Goal: Participate in discussion: Engage in conversation with other users on a specific topic

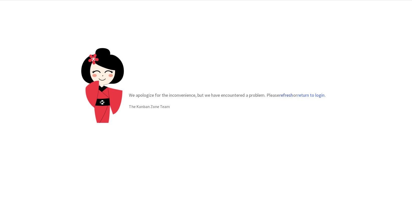
click at [283, 95] on button "refresh" at bounding box center [286, 95] width 14 height 5
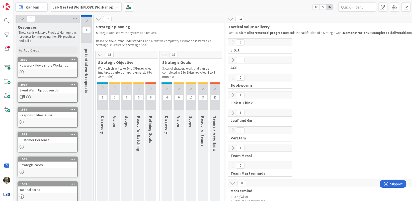
click at [75, 7] on b "Lab Nested WorkFLOW: Workshop" at bounding box center [82, 7] width 61 height 5
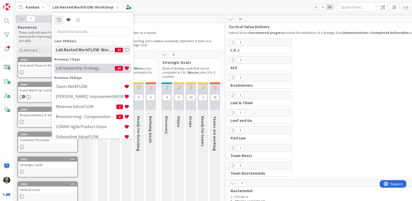
click at [78, 68] on h4 "Lab leadership Strategy" at bounding box center [85, 67] width 59 height 5
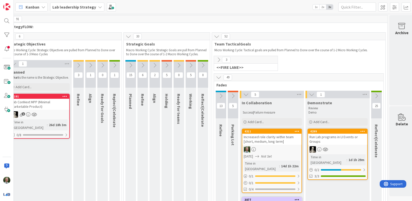
scroll to position [0, 90]
click at [218, 58] on icon at bounding box center [219, 60] width 6 height 6
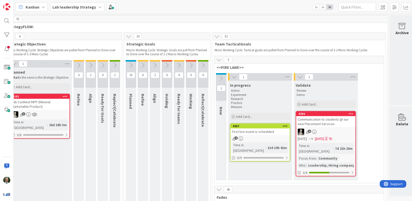
scroll to position [0, 93]
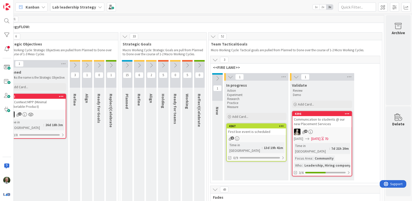
click at [126, 66] on icon at bounding box center [127, 65] width 6 height 6
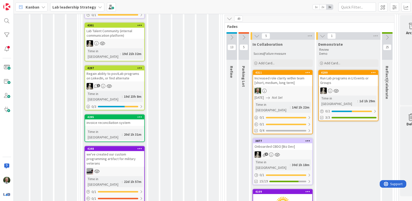
scroll to position [172, 133]
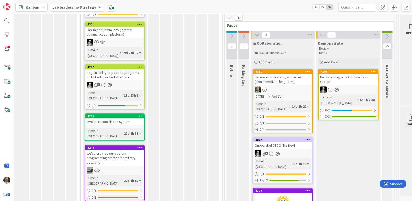
click at [285, 142] on div "Onboarded CBDO [Biz Dev]" at bounding box center [282, 145] width 59 height 7
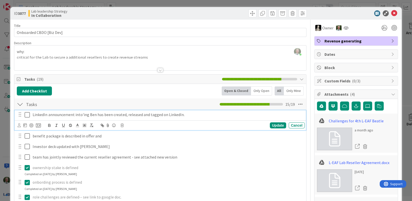
click at [26, 115] on icon at bounding box center [29, 115] width 8 height 6
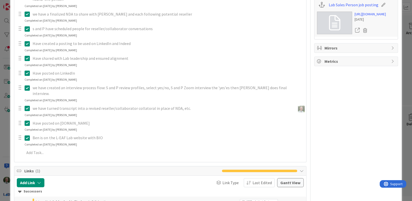
scroll to position [242, 0]
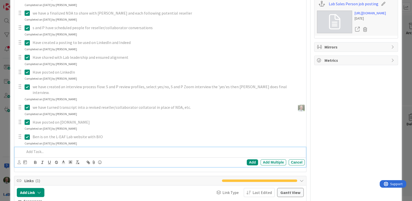
click at [31, 149] on p at bounding box center [164, 152] width 278 height 6
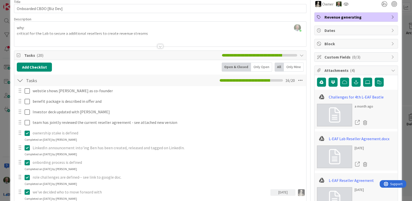
scroll to position [0, 0]
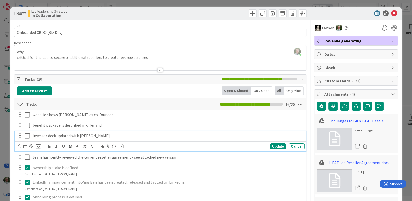
click at [43, 136] on p "Investor deck updated with Ben" at bounding box center [168, 136] width 270 height 6
click at [19, 146] on icon at bounding box center [19, 146] width 3 height 4
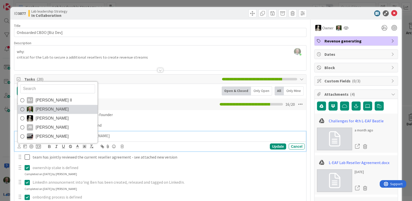
click at [21, 109] on icon at bounding box center [22, 109] width 4 height 8
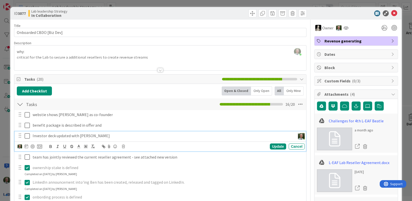
click at [93, 136] on p "Investor deck updated with Ben" at bounding box center [163, 136] width 261 height 6
click at [275, 147] on div "Update" at bounding box center [278, 146] width 16 height 6
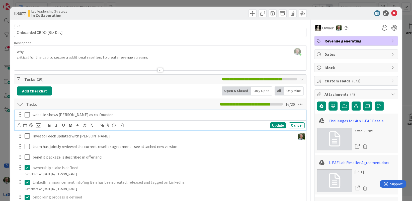
click at [94, 113] on p "webstie shows Ben as co-founder" at bounding box center [168, 115] width 270 height 6
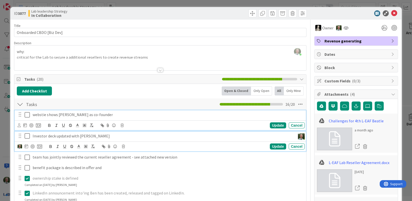
click at [92, 137] on p "Investor deck updated with Ben" at bounding box center [163, 136] width 261 height 6
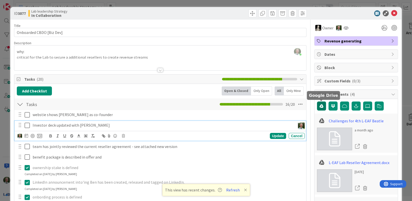
click at [320, 107] on icon "button" at bounding box center [322, 106] width 4 height 4
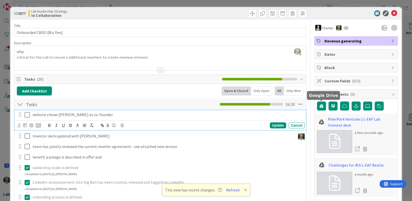
click at [44, 114] on p "webstie shows Ben as co-founder" at bounding box center [168, 115] width 270 height 6
click at [393, 13] on icon at bounding box center [394, 13] width 6 height 6
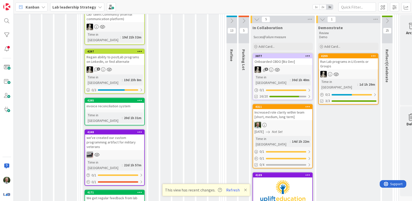
scroll to position [190, 133]
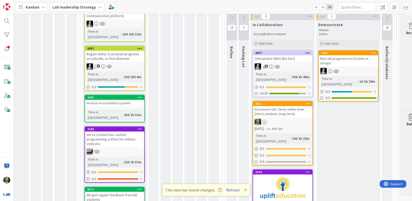
click at [291, 118] on div at bounding box center [282, 121] width 59 height 7
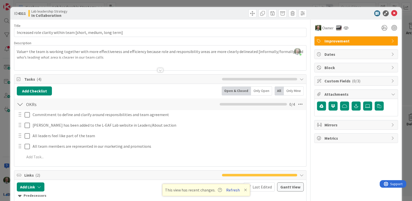
click at [233, 191] on button "Refresh" at bounding box center [233, 189] width 17 height 7
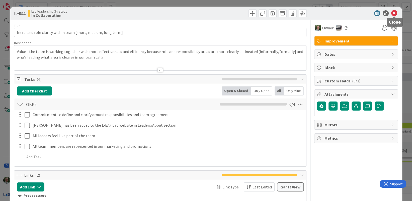
click at [394, 13] on icon at bounding box center [394, 13] width 6 height 6
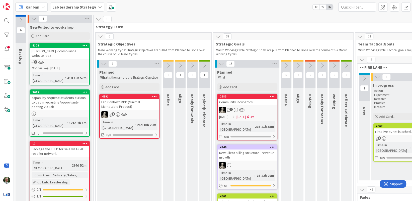
click at [104, 64] on icon at bounding box center [104, 64] width 6 height 6
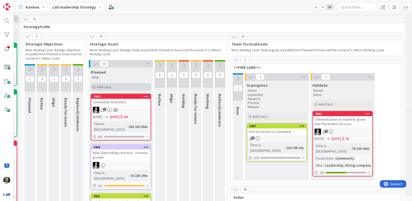
scroll to position [0, 93]
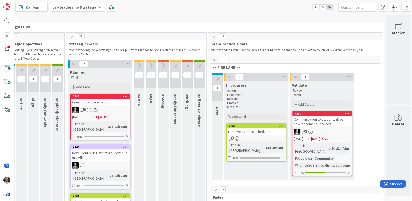
click at [75, 63] on icon at bounding box center [75, 64] width 6 height 6
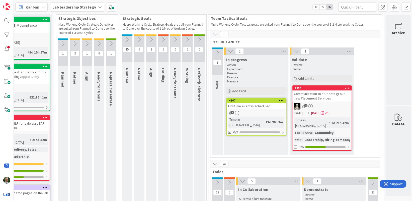
scroll to position [26, 40]
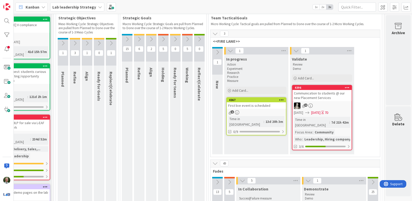
click at [218, 51] on icon at bounding box center [218, 52] width 6 height 6
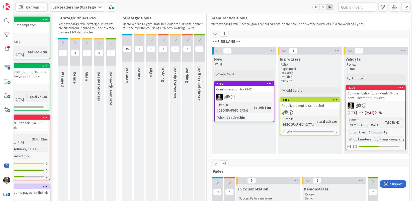
click at [218, 51] on icon at bounding box center [219, 51] width 6 height 6
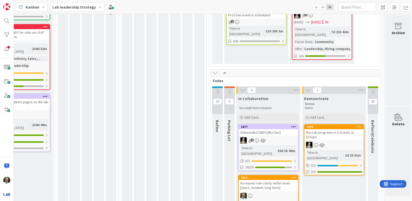
scroll to position [125, 40]
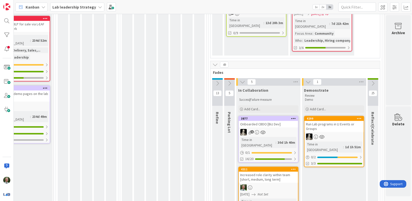
click at [216, 81] on icon at bounding box center [218, 84] width 6 height 6
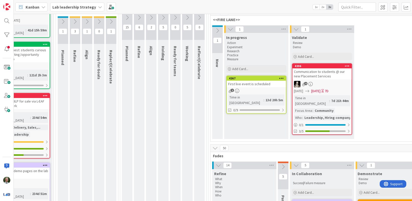
scroll to position [47, 40]
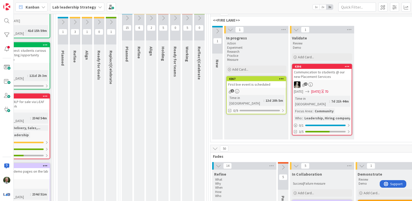
click at [218, 30] on icon at bounding box center [218, 31] width 6 height 6
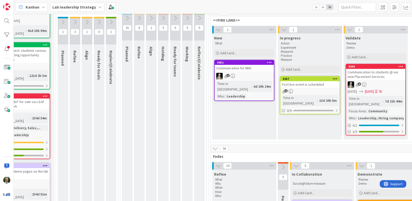
click at [253, 75] on div "1" at bounding box center [244, 76] width 59 height 7
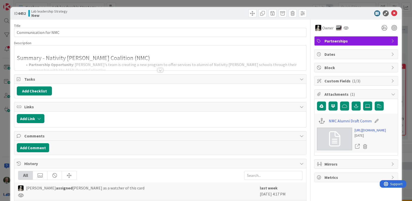
click at [159, 69] on div at bounding box center [161, 70] width 6 height 4
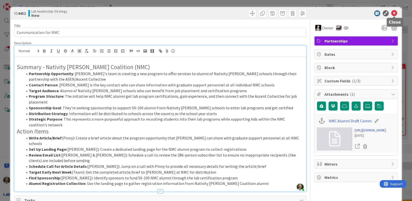
click at [394, 14] on icon at bounding box center [394, 13] width 6 height 6
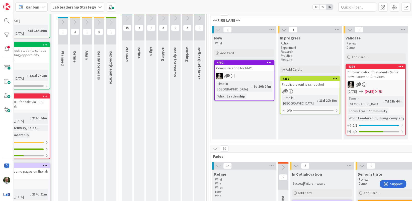
click at [217, 29] on icon at bounding box center [219, 30] width 6 height 6
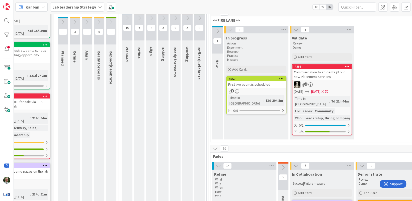
click at [298, 29] on icon at bounding box center [297, 30] width 6 height 6
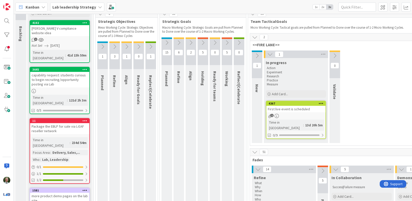
scroll to position [23, 1]
click at [255, 55] on icon at bounding box center [257, 56] width 6 height 6
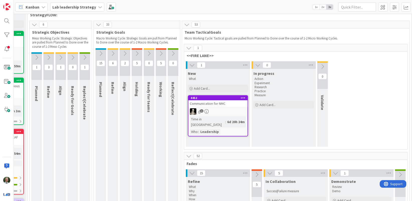
scroll to position [0, 66]
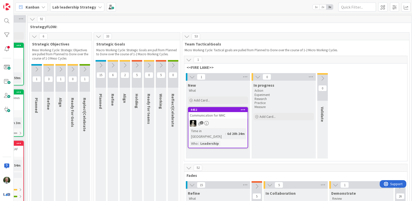
click at [193, 76] on icon at bounding box center [192, 77] width 6 height 6
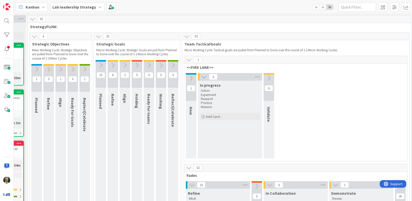
click at [204, 77] on icon at bounding box center [204, 77] width 6 height 6
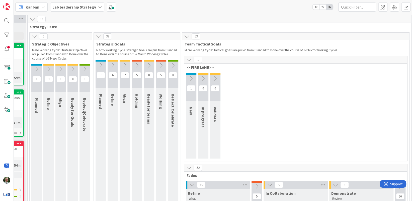
click at [189, 59] on icon at bounding box center [189, 60] width 6 height 6
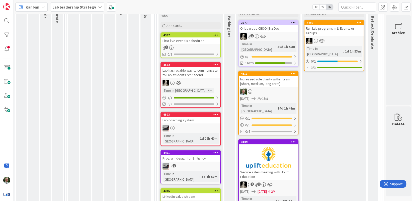
scroll to position [0, 93]
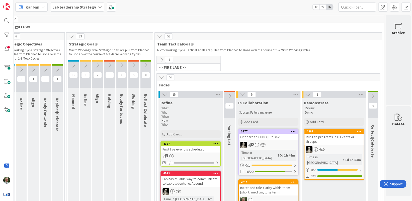
click at [162, 59] on icon at bounding box center [162, 60] width 6 height 6
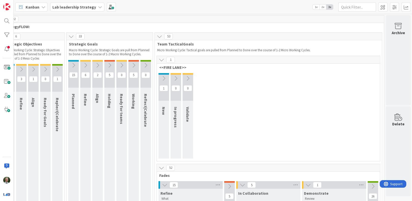
click at [164, 78] on icon at bounding box center [164, 79] width 6 height 6
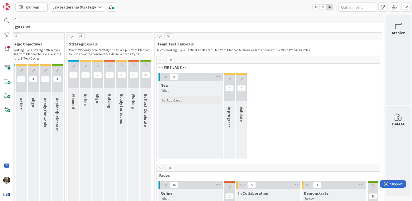
click at [162, 60] on icon at bounding box center [162, 60] width 6 height 6
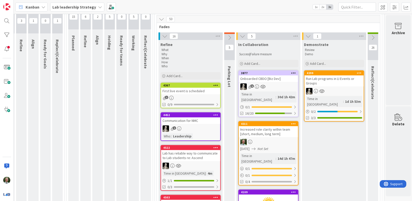
scroll to position [60, 93]
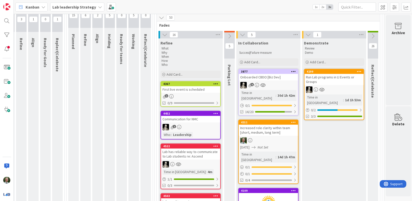
click at [270, 84] on div "5" at bounding box center [268, 85] width 59 height 7
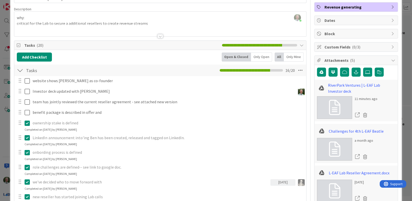
scroll to position [33, 0]
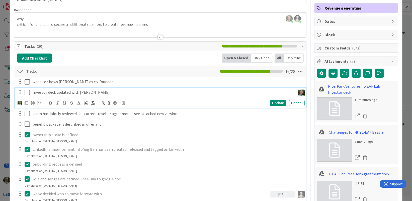
click at [26, 92] on icon at bounding box center [29, 92] width 8 height 6
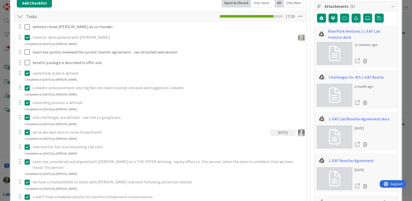
scroll to position [0, 0]
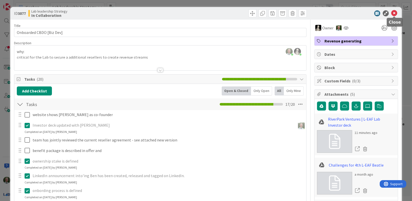
click at [394, 13] on icon at bounding box center [394, 13] width 6 height 6
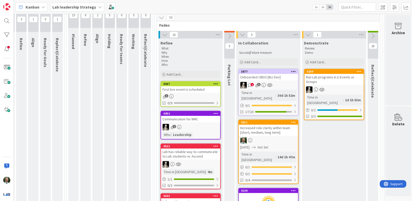
click at [287, 84] on div "1 5" at bounding box center [268, 85] width 59 height 7
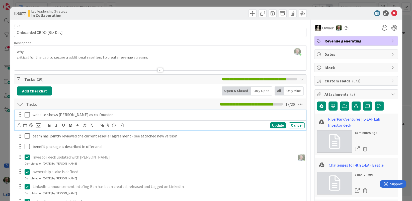
click at [27, 113] on icon at bounding box center [29, 115] width 8 height 6
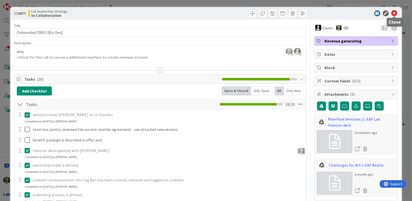
click at [394, 13] on icon at bounding box center [394, 13] width 6 height 6
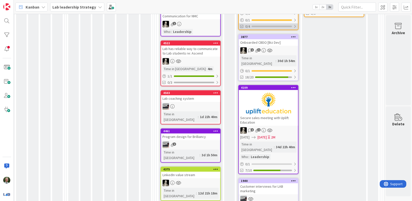
scroll to position [165, 93]
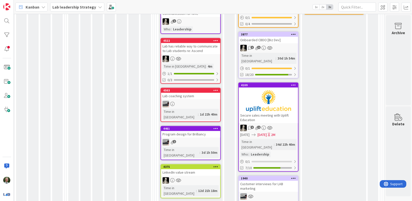
drag, startPoint x: 262, startPoint y: 116, endPoint x: 164, endPoint y: 1, distance: 150.8
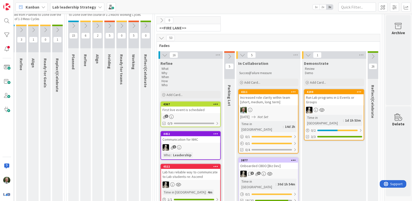
scroll to position [40, 93]
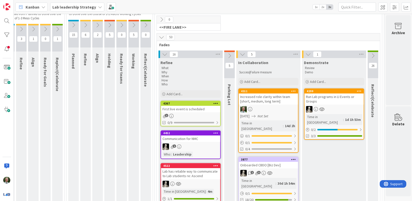
click at [267, 109] on div at bounding box center [268, 109] width 59 height 7
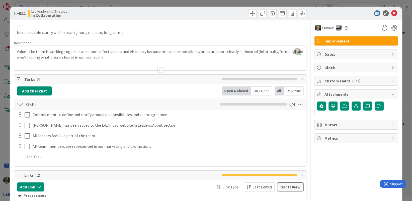
click at [160, 70] on div at bounding box center [161, 70] width 6 height 4
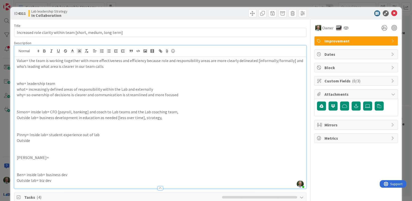
click at [36, 103] on p at bounding box center [160, 101] width 287 height 6
click at [135, 112] on p "Simon= inside lab= CFO [payroll, banking] and coach to Lab teams and the Lab co…" at bounding box center [160, 112] width 287 height 6
drag, startPoint x: 142, startPoint y: 117, endPoint x: 117, endPoint y: 119, distance: 25.2
click at [117, 119] on p "Outside lab= business development in education as needed [less over time], stra…" at bounding box center [160, 118] width 287 height 6
click at [393, 14] on icon at bounding box center [394, 13] width 6 height 6
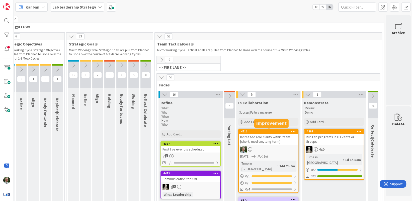
scroll to position [0, 93]
click at [269, 137] on div "Increased role clarity within team [short, medium, long term]" at bounding box center [268, 138] width 59 height 11
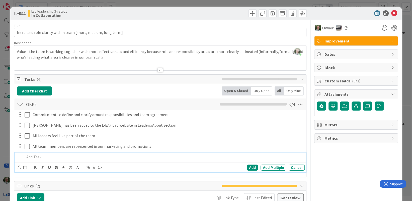
click at [34, 155] on p at bounding box center [164, 157] width 278 height 6
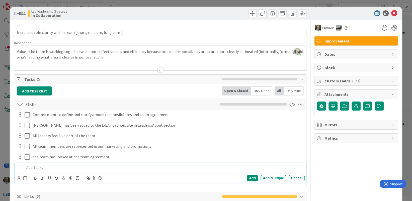
click at [159, 69] on div at bounding box center [161, 70] width 6 height 4
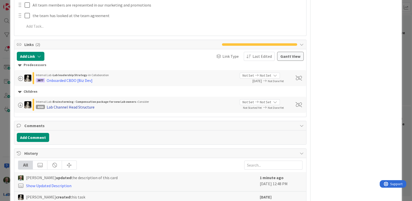
scroll to position [259, 0]
click at [78, 106] on div "Lab Channel Head Structure" at bounding box center [71, 106] width 48 height 6
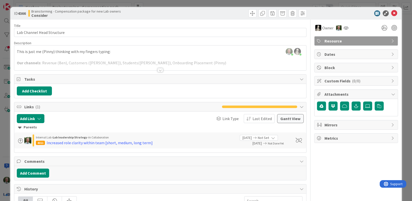
click at [161, 71] on div at bounding box center [161, 70] width 6 height 4
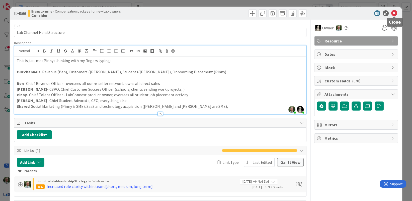
click at [394, 12] on icon at bounding box center [394, 13] width 6 height 6
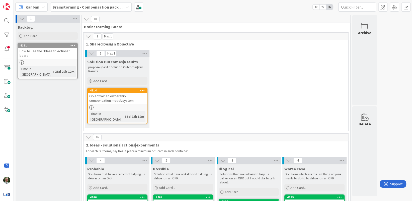
click at [91, 7] on b "Brainstorming - Compensation package for new Lab owners" at bounding box center [107, 7] width 110 height 5
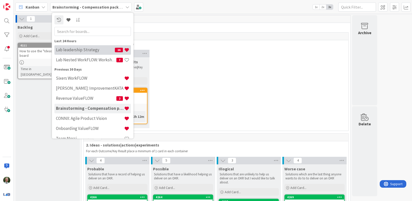
click at [86, 49] on h4 "Lab leadership Strategy" at bounding box center [85, 49] width 59 height 5
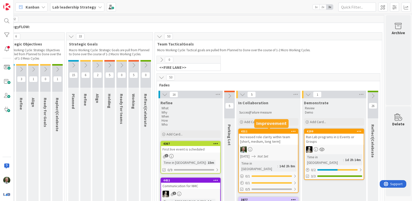
click at [267, 131] on div "4311" at bounding box center [269, 131] width 57 height 4
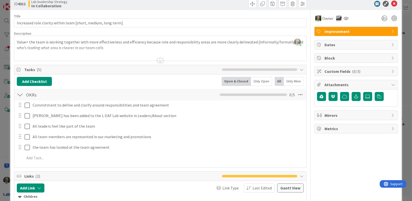
scroll to position [8, 0]
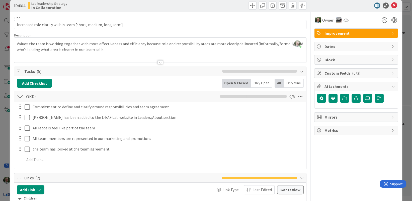
click at [160, 62] on div at bounding box center [161, 62] width 6 height 4
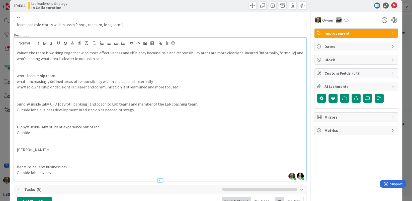
scroll to position [0, 0]
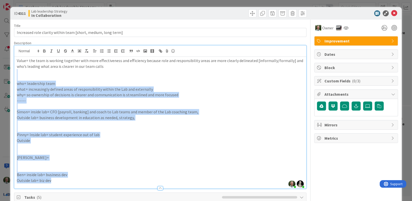
drag, startPoint x: 53, startPoint y: 171, endPoint x: 23, endPoint y: 74, distance: 102.1
click at [23, 74] on div "Value= the team is working together with more effectiveness and efficiency beca…" at bounding box center [160, 122] width 292 height 131
click at [79, 110] on p "Simon= inside lab= CFO [payroll, banking] and coach to Lab teams and member of …" at bounding box center [160, 112] width 287 height 6
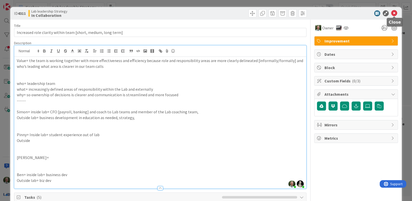
click at [394, 14] on icon at bounding box center [394, 13] width 6 height 6
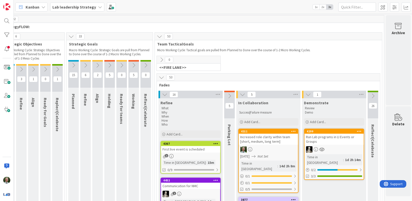
click at [74, 7] on b "Lab leadership Strategy" at bounding box center [74, 7] width 44 height 5
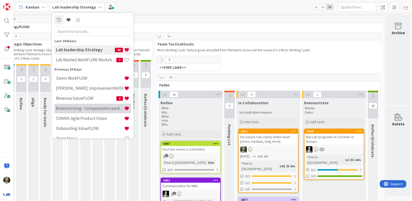
click at [81, 106] on h4 "Brainstorming - Compensation package for new Lab owners" at bounding box center [90, 108] width 68 height 5
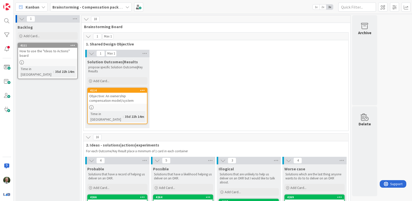
click at [116, 104] on link "4114 Objective: An ownership compensation model/system Time in Column : 35d 22h…" at bounding box center [117, 106] width 60 height 36
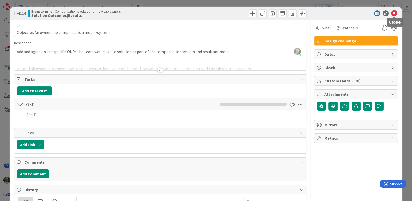
click at [395, 14] on icon at bounding box center [394, 13] width 6 height 6
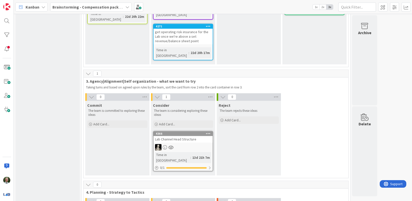
scroll to position [316, 0]
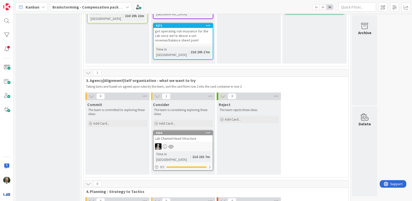
click at [189, 143] on div at bounding box center [183, 146] width 59 height 7
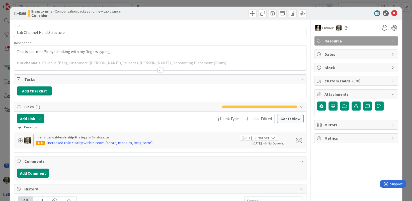
click at [159, 69] on div at bounding box center [161, 70] width 6 height 4
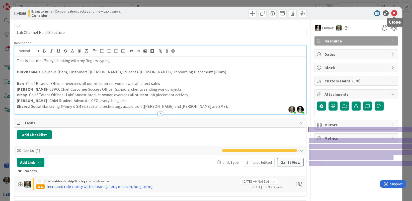
click at [394, 12] on icon at bounding box center [394, 13] width 6 height 6
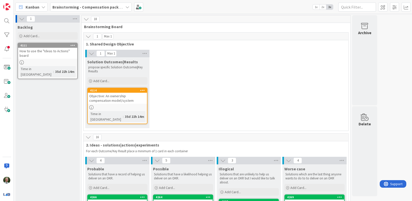
click at [97, 7] on b "Brainstorming - Compensation package for new Lab owners" at bounding box center [107, 7] width 110 height 5
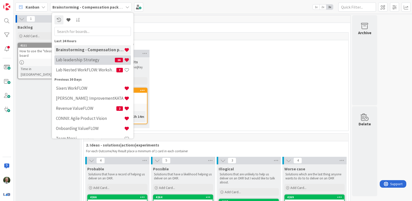
click at [96, 62] on h4 "Lab leadership Strategy" at bounding box center [85, 59] width 59 height 5
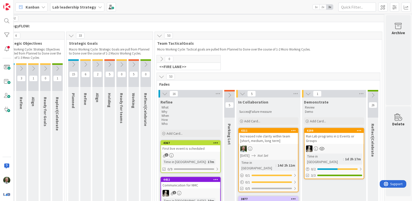
click at [267, 145] on div at bounding box center [268, 148] width 59 height 7
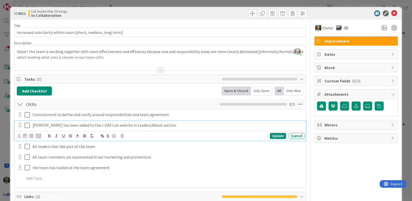
click at [27, 124] on icon at bounding box center [29, 125] width 8 height 6
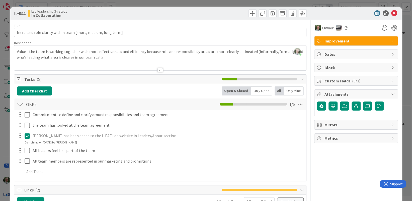
click at [161, 70] on div at bounding box center [161, 70] width 6 height 4
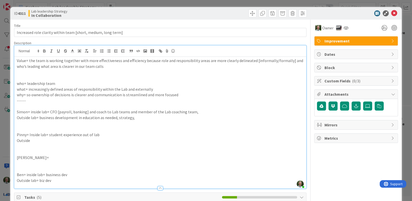
click at [155, 140] on p "Outside" at bounding box center [160, 141] width 287 height 6
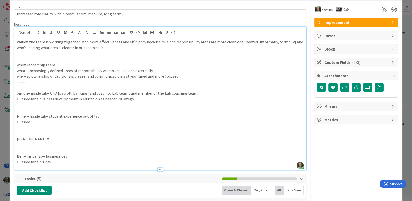
scroll to position [19, 0]
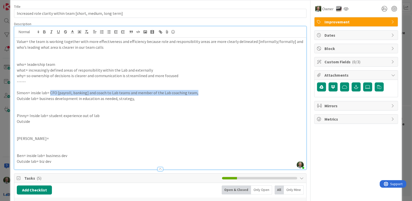
drag, startPoint x: 49, startPoint y: 92, endPoint x: 206, endPoint y: 93, distance: 157.1
click at [206, 93] on p "Simon= inside lab= CFO [payroll, banking] and coach to Lab teams and member of …" at bounding box center [160, 93] width 287 height 6
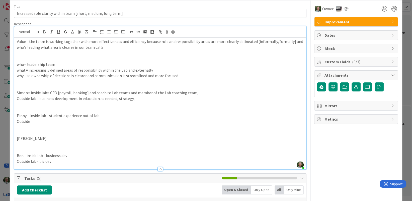
click at [92, 104] on p at bounding box center [160, 104] width 287 height 6
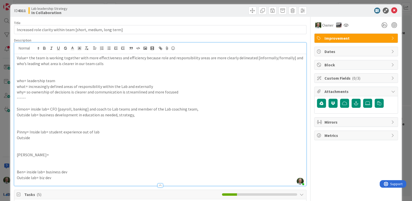
scroll to position [0, 0]
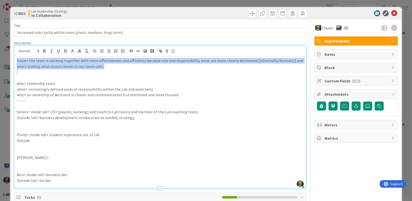
drag, startPoint x: 17, startPoint y: 60, endPoint x: 143, endPoint y: 72, distance: 125.8
click at [143, 72] on div "Value= the team is working together with more effectiveness and efficiency beca…" at bounding box center [160, 122] width 292 height 131
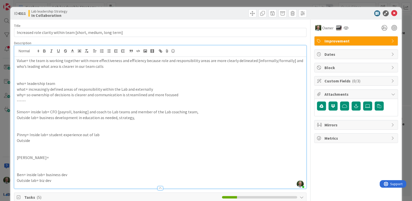
click at [41, 98] on p "------" at bounding box center [160, 101] width 287 height 6
click at [62, 85] on p "who= leadership team" at bounding box center [160, 84] width 287 height 6
click at [99, 89] on p "what= increasingly defined areas of responsibility within the Lab and externally" at bounding box center [160, 89] width 287 height 6
click at [116, 90] on p "what= increasingly defined areas of responsibility/leadership within the Lab an…" at bounding box center [160, 89] width 287 height 6
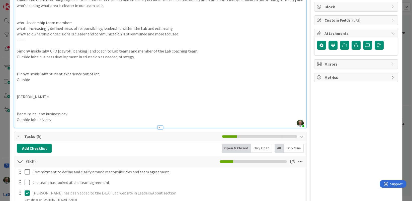
scroll to position [61, 0]
click at [82, 73] on p "Pinny= Inside lab= student experience out of lab" at bounding box center [160, 74] width 287 height 6
click at [80, 74] on p "Pinny= Inside lab= student experience out of lab" at bounding box center [160, 74] width 287 height 6
click at [111, 74] on p "Pinny= Inside lab= student experience into and out of lab" at bounding box center [160, 74] width 287 height 6
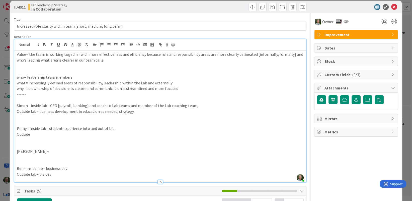
scroll to position [0, 0]
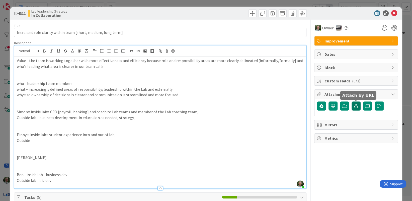
click at [356, 106] on icon "button" at bounding box center [356, 106] width 5 height 4
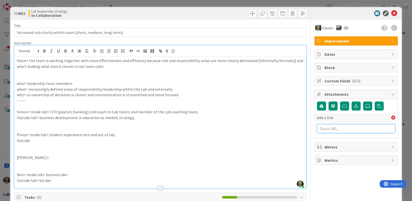
click at [335, 128] on input "text" at bounding box center [356, 128] width 78 height 9
paste input "https://www.strategyzer.com/library/the-business-model-canvas"
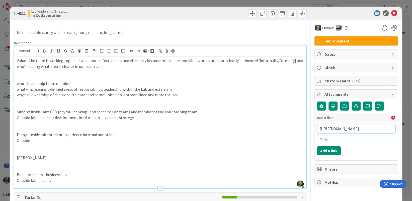
type input "https://www.strategyzer.com/library/the-business-model-canvas"
click at [335, 140] on input "text" at bounding box center [356, 139] width 78 height 9
type input "Business Model Canvas"
click at [336, 150] on button "Add a link" at bounding box center [329, 150] width 24 height 9
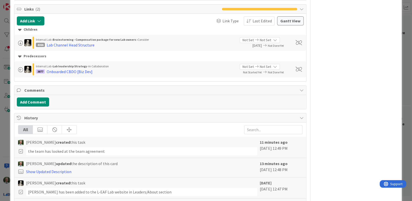
scroll to position [299, 0]
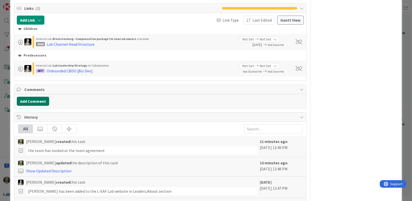
click at [31, 100] on button "Add Comment" at bounding box center [33, 101] width 32 height 9
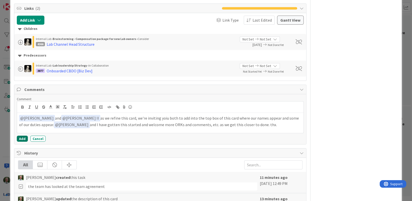
click at [22, 137] on button "Add" at bounding box center [22, 139] width 11 height 6
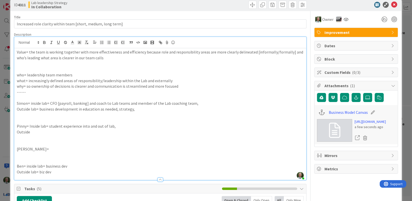
scroll to position [0, 0]
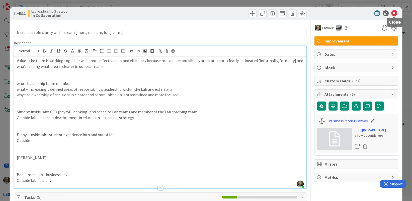
click at [395, 13] on icon at bounding box center [394, 13] width 6 height 6
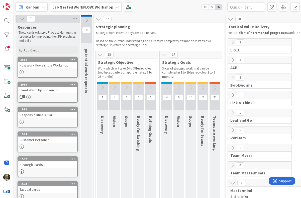
click at [82, 7] on b "Lab Nested WorkFLOW: Workshop" at bounding box center [82, 7] width 61 height 5
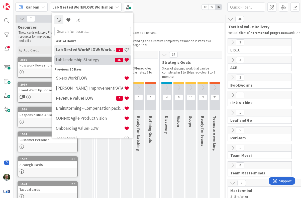
click at [79, 61] on h4 "Lab leadership Strategy" at bounding box center [85, 59] width 59 height 5
